Goal: Task Accomplishment & Management: Complete application form

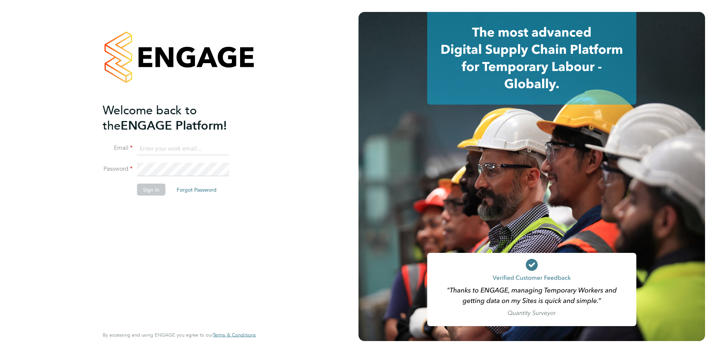
type input "[PERSON_NAME][EMAIL_ADDRESS][DOMAIN_NAME]"
click at [147, 193] on button "Sign In" at bounding box center [151, 189] width 28 height 12
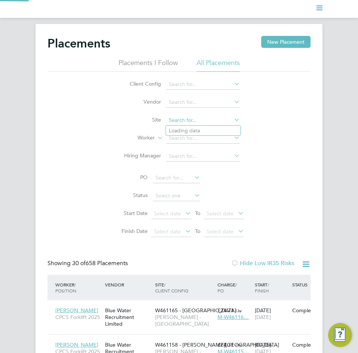
click at [180, 117] on input at bounding box center [203, 120] width 74 height 10
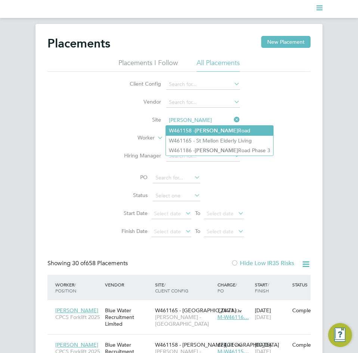
click at [213, 128] on li "W461158 - Crick Road" at bounding box center [219, 130] width 107 height 10
type input "W461158 - Crick Road"
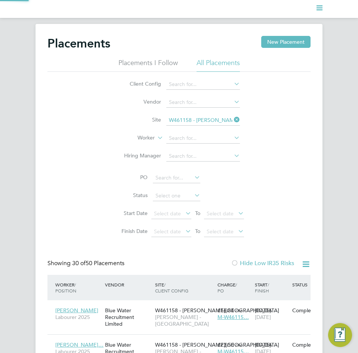
scroll to position [28, 63]
click at [165, 195] on input at bounding box center [176, 195] width 47 height 10
click at [170, 207] on li "Active" at bounding box center [176, 206] width 48 height 10
type input "Active"
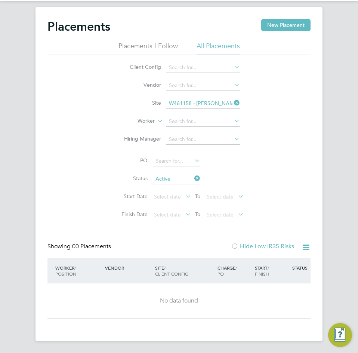
click at [232, 99] on icon at bounding box center [232, 102] width 0 height 10
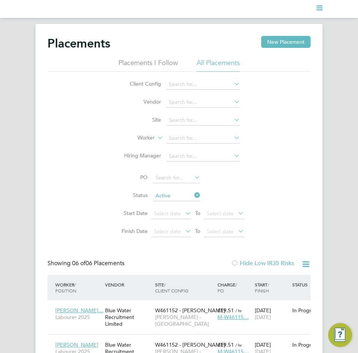
click at [175, 62] on li "Placements I Follow" at bounding box center [147, 64] width 59 height 13
click at [209, 69] on li "All Placements" at bounding box center [217, 64] width 43 height 13
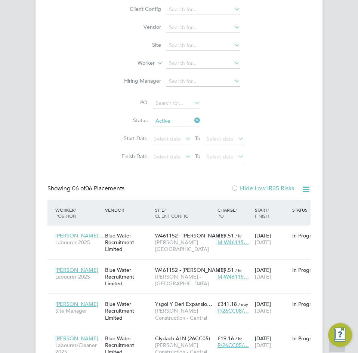
click at [193, 124] on icon at bounding box center [193, 120] width 0 height 10
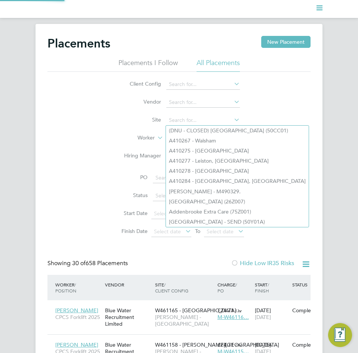
click at [198, 124] on input at bounding box center [203, 120] width 74 height 10
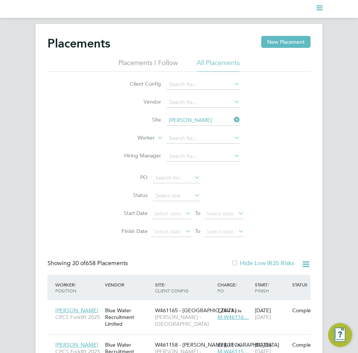
click at [205, 146] on li "W461164 - Slade Lane Haver fordwest" at bounding box center [236, 150] width 141 height 10
type input "W461164 - Slade Lane Haverfordwest"
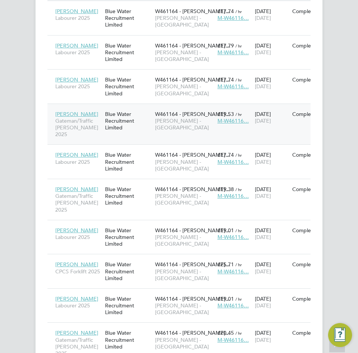
click at [166, 125] on span "[PERSON_NAME] - [GEOGRAPHIC_DATA]" at bounding box center [184, 123] width 59 height 13
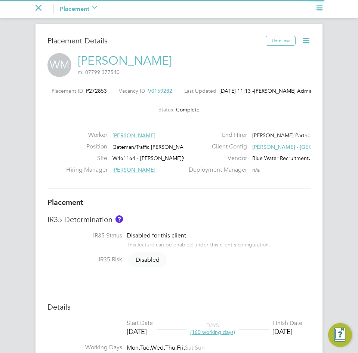
click at [302, 42] on icon at bounding box center [305, 40] width 9 height 9
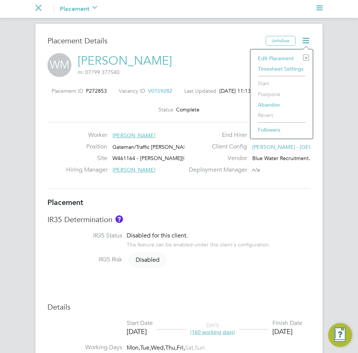
click at [287, 58] on li "Edit Placement e" at bounding box center [281, 58] width 55 height 10
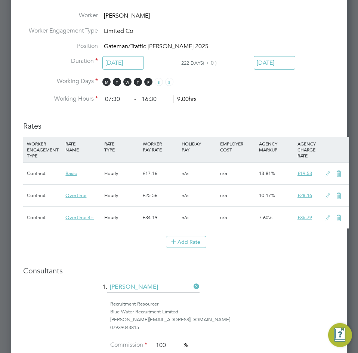
click at [286, 68] on input "[DATE]" at bounding box center [274, 63] width 41 height 14
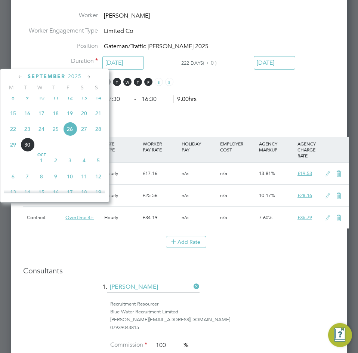
click at [87, 79] on icon at bounding box center [88, 77] width 7 height 8
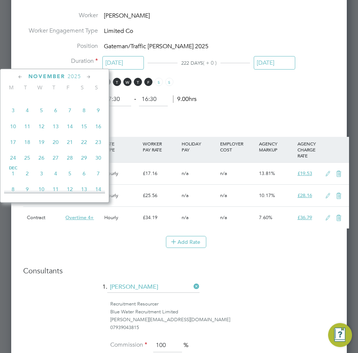
click at [14, 117] on span "3" at bounding box center [13, 110] width 14 height 14
type input "03 Nov 2025"
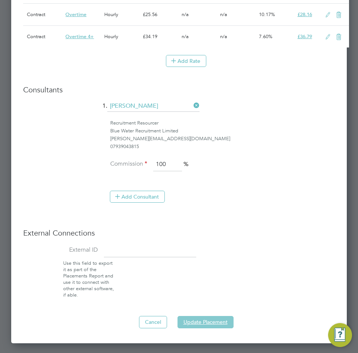
click at [195, 317] on button "Update Placement" at bounding box center [205, 322] width 56 height 12
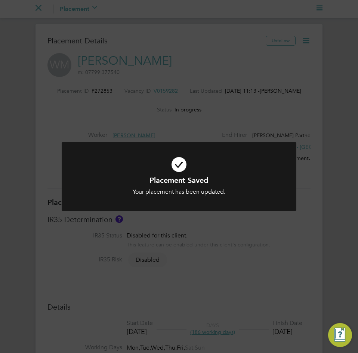
click at [207, 174] on icon at bounding box center [179, 164] width 194 height 29
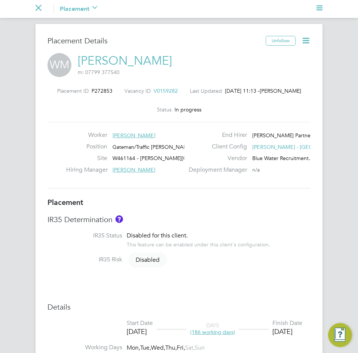
click at [40, 9] on app-nav-current-section "Go back to All Placements Placement Activity Logs" at bounding box center [74, 9] width 78 height 18
click at [40, 9] on icon "Main navigation" at bounding box center [38, 8] width 6 height 6
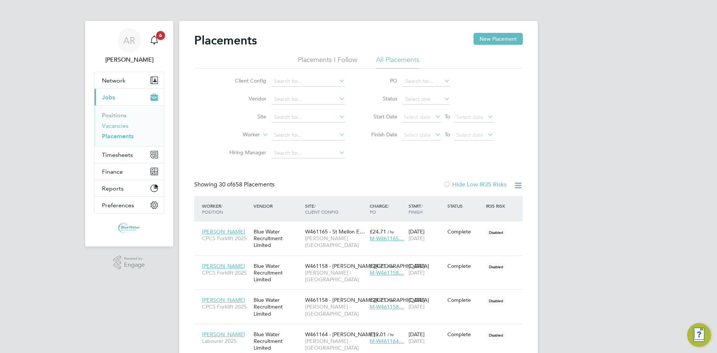
click at [124, 124] on link "Vacancies" at bounding box center [115, 125] width 27 height 7
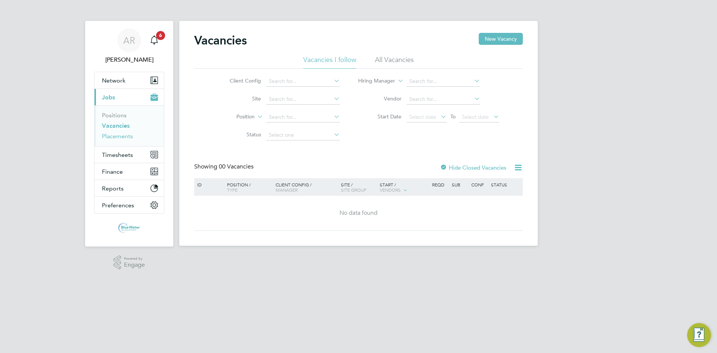
click at [117, 138] on link "Placements" at bounding box center [117, 136] width 31 height 7
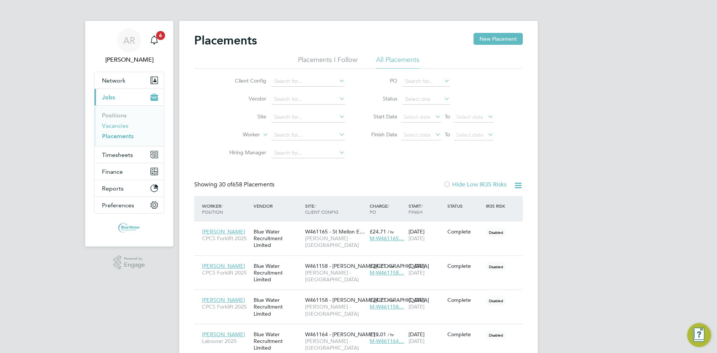
click at [107, 127] on link "Vacancies" at bounding box center [115, 125] width 27 height 7
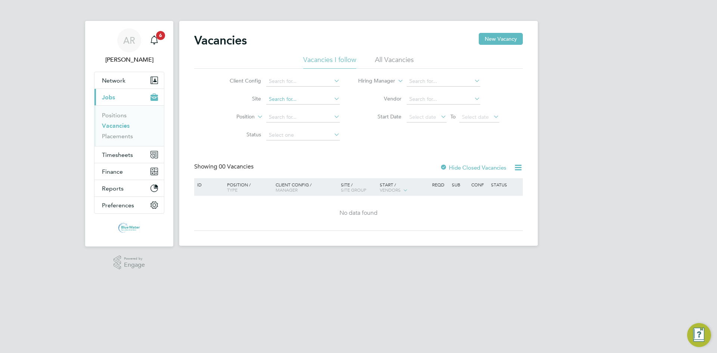
click at [281, 98] on input at bounding box center [303, 99] width 74 height 10
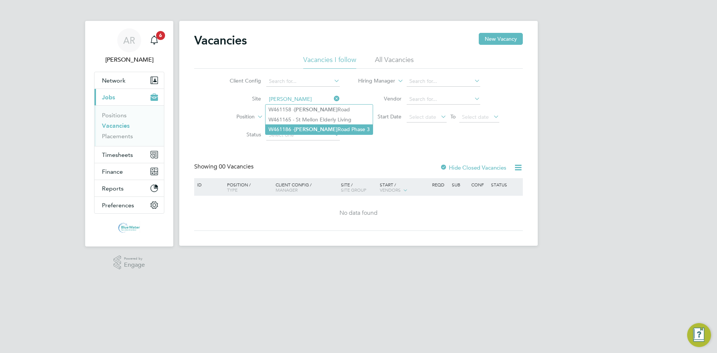
click at [293, 126] on li "W461186 - Crick Road Phase 3" at bounding box center [319, 129] width 107 height 10
type input "W461186 - [PERSON_NAME][GEOGRAPHIC_DATA] Phase 3"
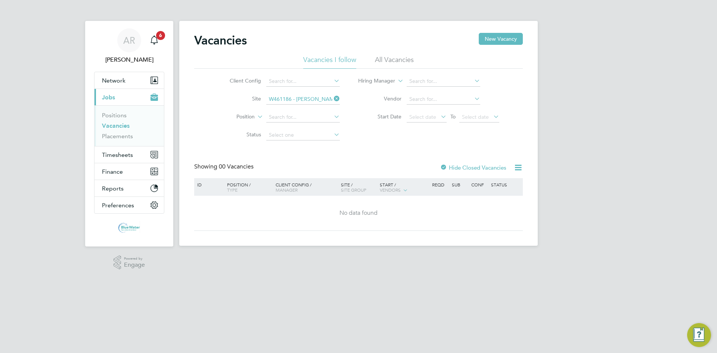
click at [357, 56] on li "All Vacancies" at bounding box center [394, 61] width 39 height 13
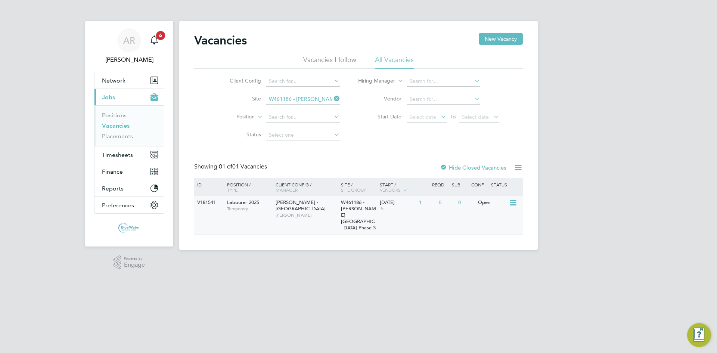
click at [305, 212] on span "[PERSON_NAME]" at bounding box center [307, 215] width 62 height 6
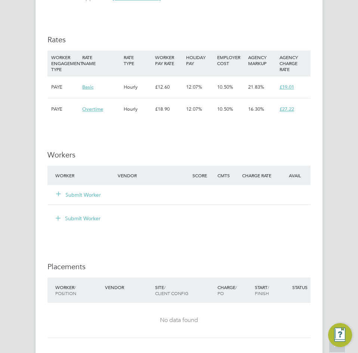
scroll to position [710, 0]
click at [92, 194] on button "Submit Worker" at bounding box center [78, 193] width 45 height 7
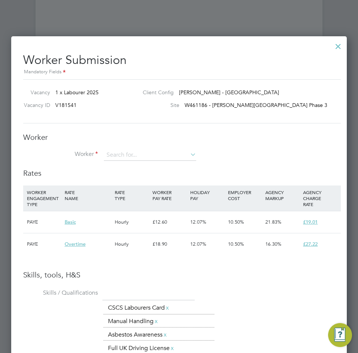
scroll to position [934, 0]
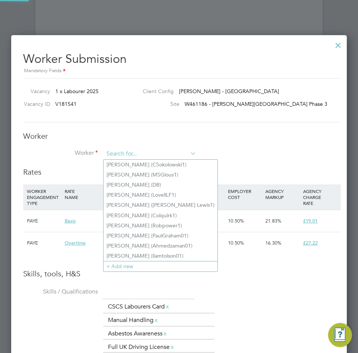
click at [121, 153] on input at bounding box center [150, 153] width 92 height 11
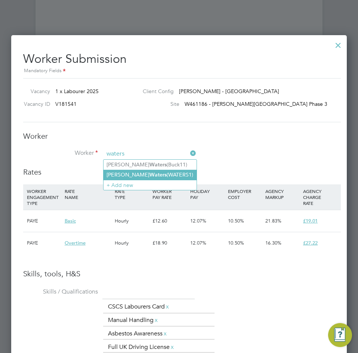
click at [137, 172] on li "[PERSON_NAME] (WATERS1)" at bounding box center [149, 175] width 93 height 10
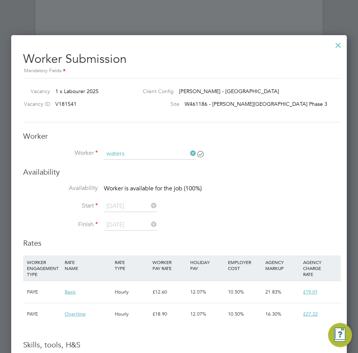
type input "[PERSON_NAME] (WATERS1)"
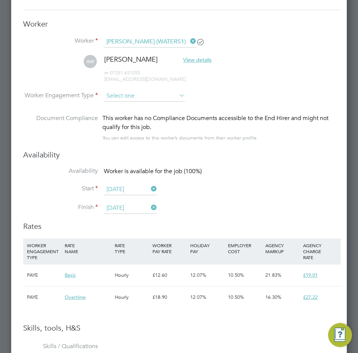
click at [125, 93] on input at bounding box center [144, 95] width 81 height 11
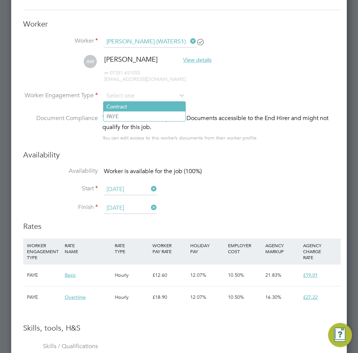
click at [124, 109] on li "Contract" at bounding box center [144, 107] width 82 height 10
type input "Contract"
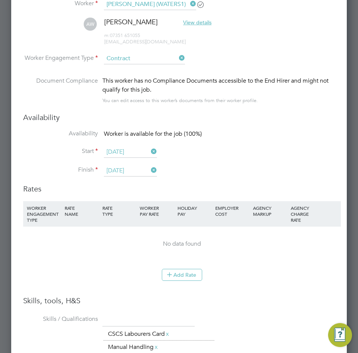
click at [136, 169] on input "[DATE]" at bounding box center [130, 170] width 53 height 11
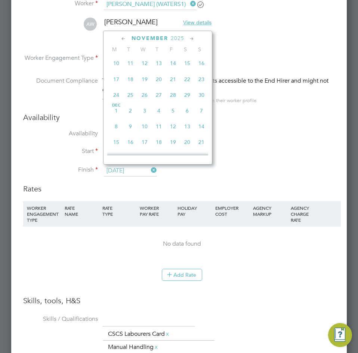
click at [173, 102] on span "28" at bounding box center [173, 95] width 14 height 14
type input "[DATE]"
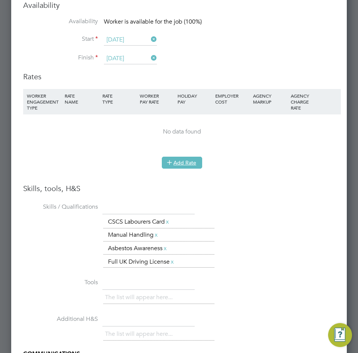
click at [186, 163] on button "Add Rate" at bounding box center [182, 162] width 40 height 12
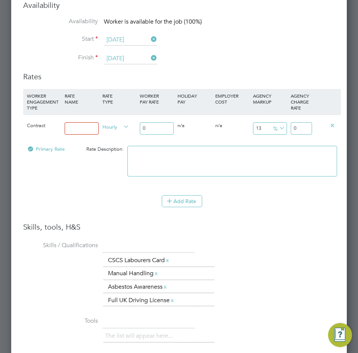
click at [85, 124] on input at bounding box center [82, 128] width 34 height 12
type input "Basic"
click at [153, 124] on input "0" at bounding box center [157, 128] width 34 height 12
drag, startPoint x: 156, startPoint y: 130, endPoint x: 135, endPoint y: 128, distance: 20.6
click at [135, 128] on div "Contract Basic Hourly 0 0 n/a 0 n/a 13 0 % 0" at bounding box center [181, 128] width 317 height 28
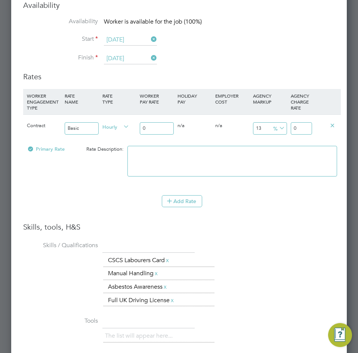
type input "1"
type input "1.13"
type input "17"
type input "19.21"
type input "17"
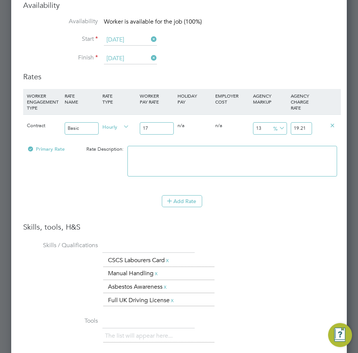
click at [308, 128] on input "19.21" at bounding box center [301, 128] width 21 height 12
drag, startPoint x: 308, startPoint y: 128, endPoint x: 287, endPoint y: 123, distance: 21.8
click at [287, 123] on div "Contract Basic Hourly 17 0 n/a 0 n/a 13 2.21 % 19.21" at bounding box center [181, 128] width 317 height 28
type input "-94.11764705882354"
type input "1"
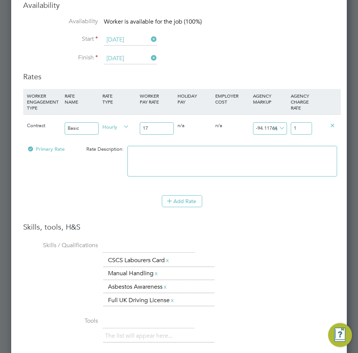
type input "11.764705882352942"
type input "19"
type input "14.705882352941176"
type input "19.5"
type input "14.764705882352942"
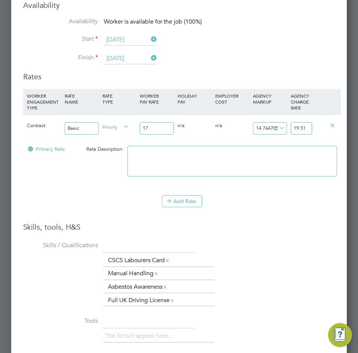
type input "19.51"
click at [245, 136] on div "0 n/a" at bounding box center [232, 126] width 38 height 22
click at [172, 202] on icon at bounding box center [170, 201] width 6 height 6
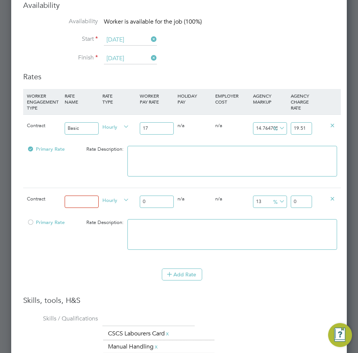
click at [83, 198] on input at bounding box center [82, 201] width 34 height 12
type input "Overtime"
drag, startPoint x: 152, startPoint y: 198, endPoint x: 114, endPoint y: 203, distance: 37.7
click at [114, 203] on div "Contract Overtime Hourly 0 0 n/a 0 n/a 13 0 % 0" at bounding box center [181, 201] width 317 height 28
type input "2"
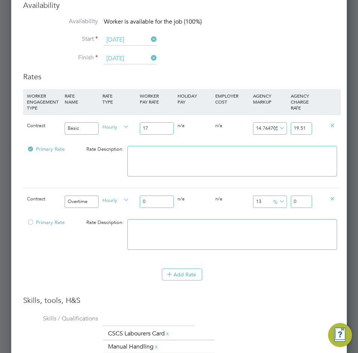
type input "2.26"
type input "25"
type input "28.25"
type input "25.5"
type input "28.815"
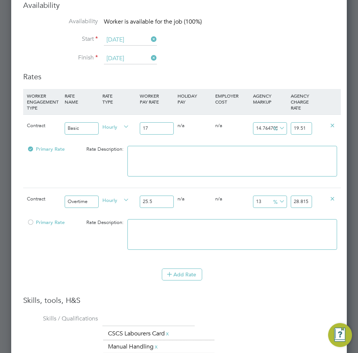
type input "25.52"
type input "28.8376"
type input "25.52"
drag, startPoint x: 292, startPoint y: 203, endPoint x: 358, endPoint y: 213, distance: 66.1
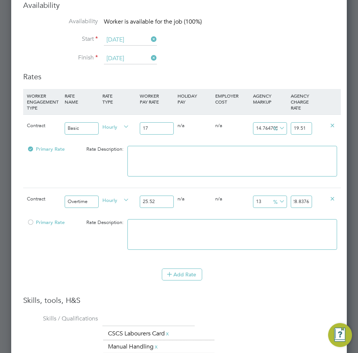
type input "-92.16300940438872"
type input "2"
type input "9.717868338557993"
type input "28"
type input "10.109717868338558"
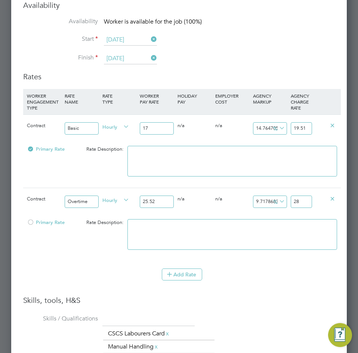
type input "28.1"
type input "10.18808777429467"
type input "28.12"
drag, startPoint x: 80, startPoint y: 273, endPoint x: 95, endPoint y: 273, distance: 14.9
click at [81, 273] on div "Add Rate" at bounding box center [181, 274] width 317 height 12
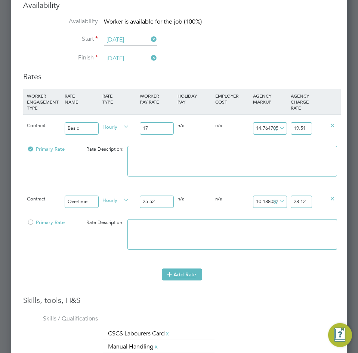
click at [170, 273] on icon at bounding box center [170, 274] width 6 height 6
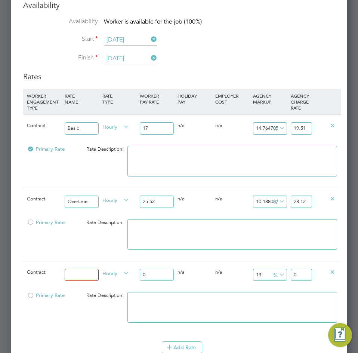
click at [89, 277] on input at bounding box center [82, 275] width 34 height 12
click at [94, 274] on input "Overtime 4+" at bounding box center [82, 275] width 34 height 12
type input "Overtime 4+"
drag, startPoint x: 154, startPoint y: 271, endPoint x: 127, endPoint y: 273, distance: 26.9
click at [127, 273] on div "Contract Overtime 4+ Hourly 0 0 n/a 0 n/a 13 0 % 0" at bounding box center [181, 275] width 317 height 28
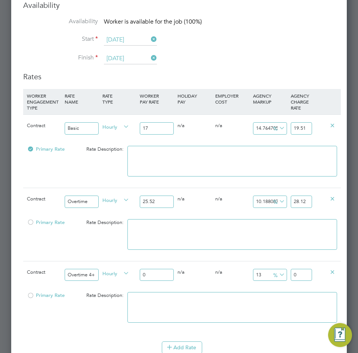
type input "3"
type input "3.39"
type input "34"
type input "38.42"
type input "34.1"
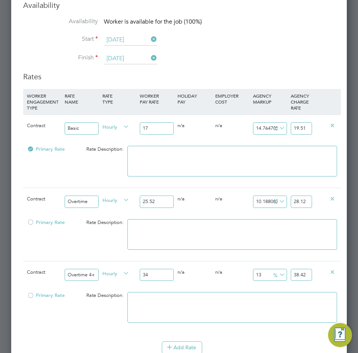
type input "38.533"
type input "34.13"
type input "38.5669"
type input "34.13"
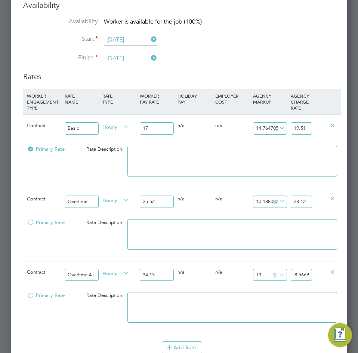
drag, startPoint x: 294, startPoint y: 277, endPoint x: 358, endPoint y: 270, distance: 63.9
type input "-91.21007910928802"
type input "3"
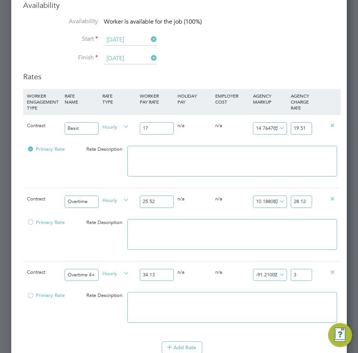
type input "5.479050688543803"
type input "36"
type input "7.530032229709932"
type input "36.7"
type input "7.6179314386170525"
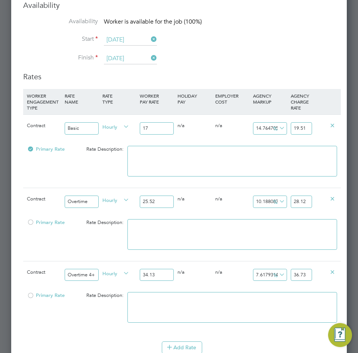
type input "36.73"
click at [209, 271] on div "0 n/a" at bounding box center [195, 272] width 38 height 22
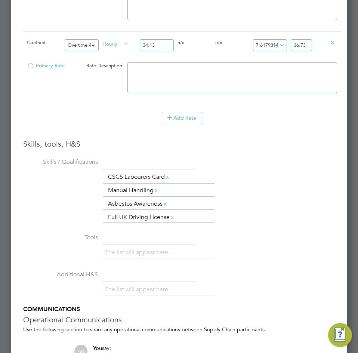
scroll to position [1509, 0]
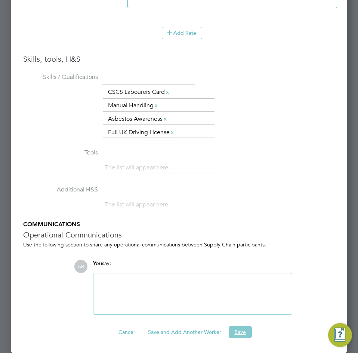
click at [242, 330] on button "Save" at bounding box center [240, 332] width 23 height 12
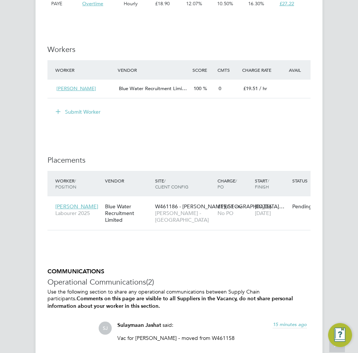
scroll to position [822, 0]
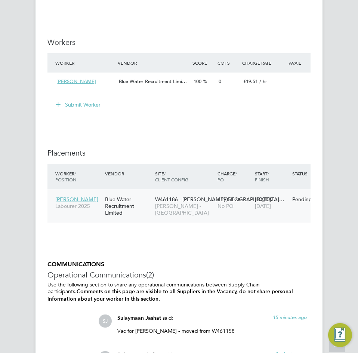
click at [187, 208] on span "[PERSON_NAME] - [GEOGRAPHIC_DATA]" at bounding box center [184, 208] width 59 height 13
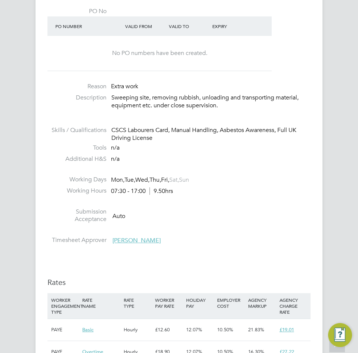
scroll to position [411, 0]
